Goal: Information Seeking & Learning: Learn about a topic

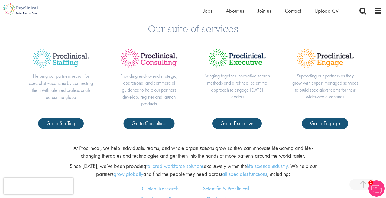
scroll to position [209, 0]
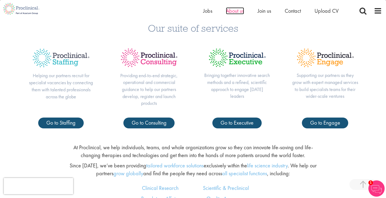
click at [238, 11] on span "About us" at bounding box center [235, 10] width 18 height 7
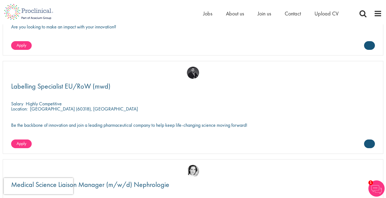
scroll to position [1399, 0]
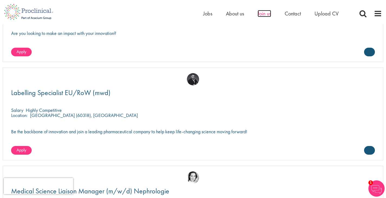
click at [263, 14] on span "Join us" at bounding box center [265, 13] width 14 height 7
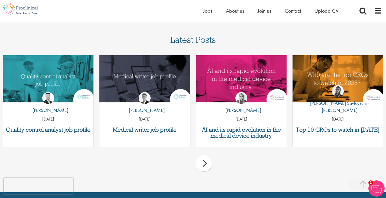
scroll to position [670, 0]
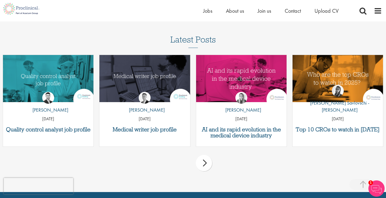
click at [50, 86] on div "by Joshua Godden 14 Aug 25" at bounding box center [48, 105] width 90 height 40
click at [68, 128] on h3 "Quality control analyst job profile" at bounding box center [48, 130] width 85 height 6
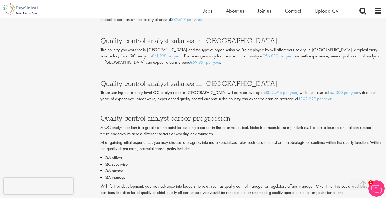
scroll to position [1007, 0]
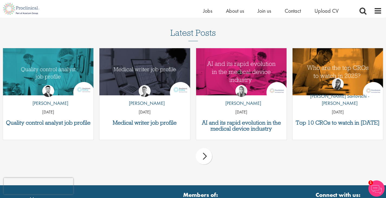
scroll to position [670, 0]
